Goal: Find specific page/section: Find specific page/section

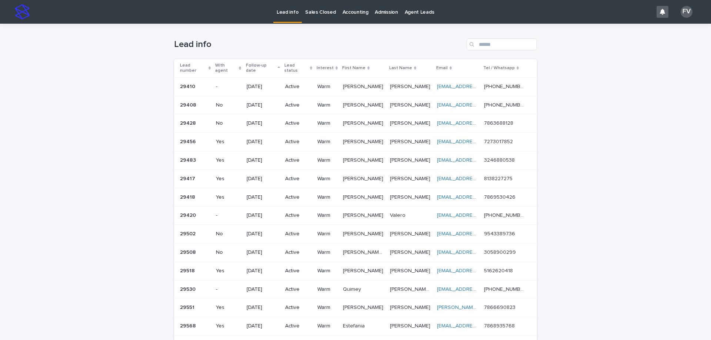
click at [320, 16] on link "Sales Closed" at bounding box center [320, 11] width 37 height 23
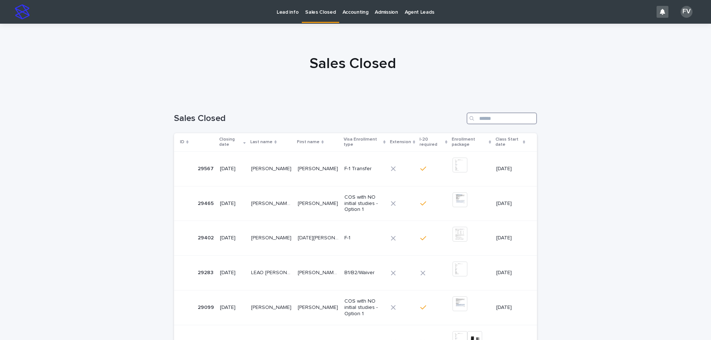
click at [485, 118] on input "Search" at bounding box center [501, 119] width 70 height 12
type input "*"
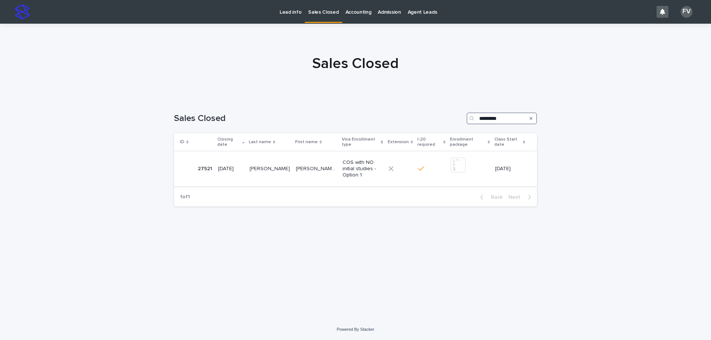
type input "*********"
click at [232, 164] on div "[DATE]" at bounding box center [231, 168] width 26 height 8
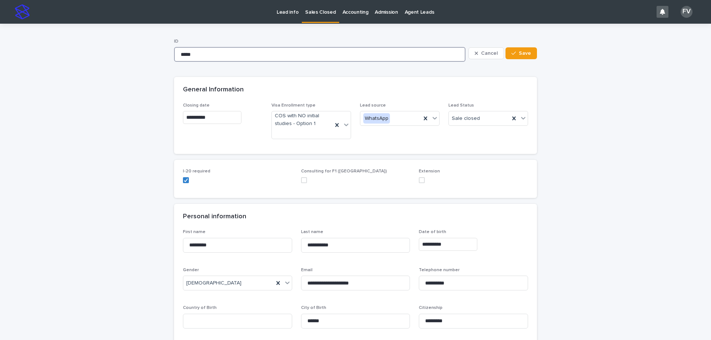
drag, startPoint x: 195, startPoint y: 52, endPoint x: 139, endPoint y: 53, distance: 56.6
